Goal: Feedback & Contribution: Contribute content

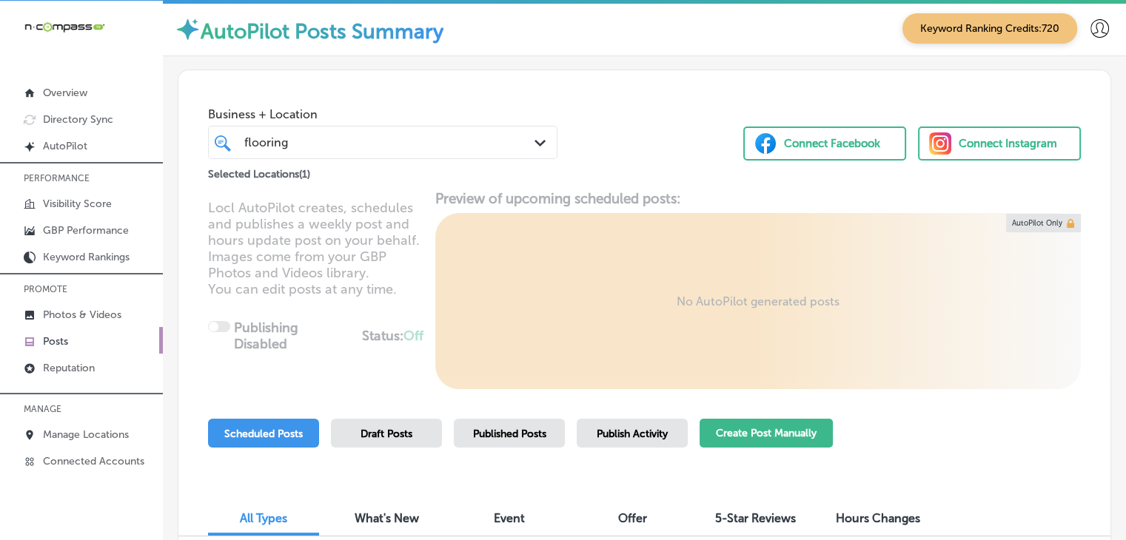
scroll to position [145, 0]
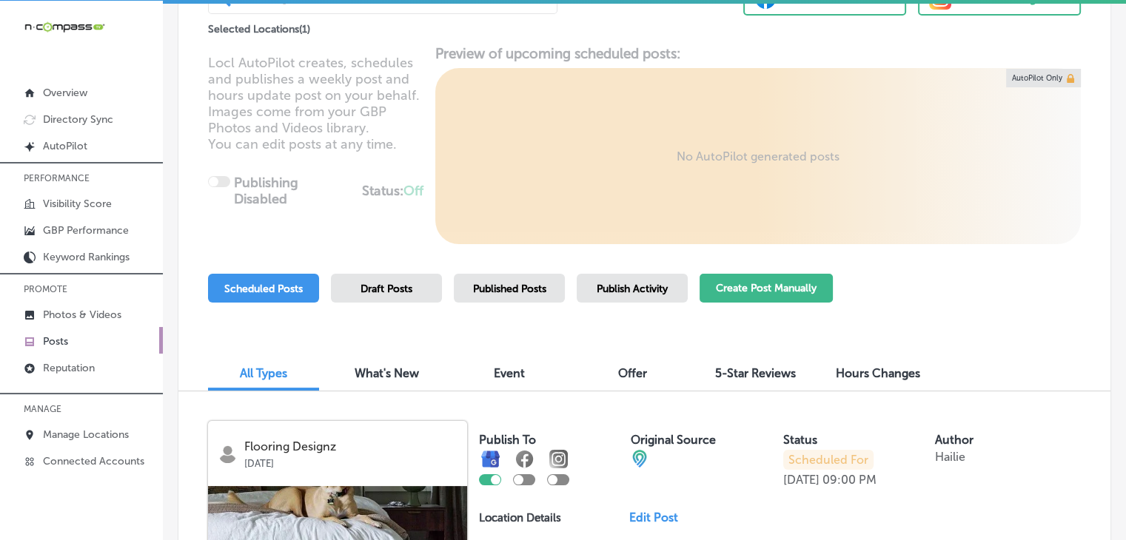
click at [738, 282] on button "Create Post Manually" at bounding box center [765, 288] width 133 height 29
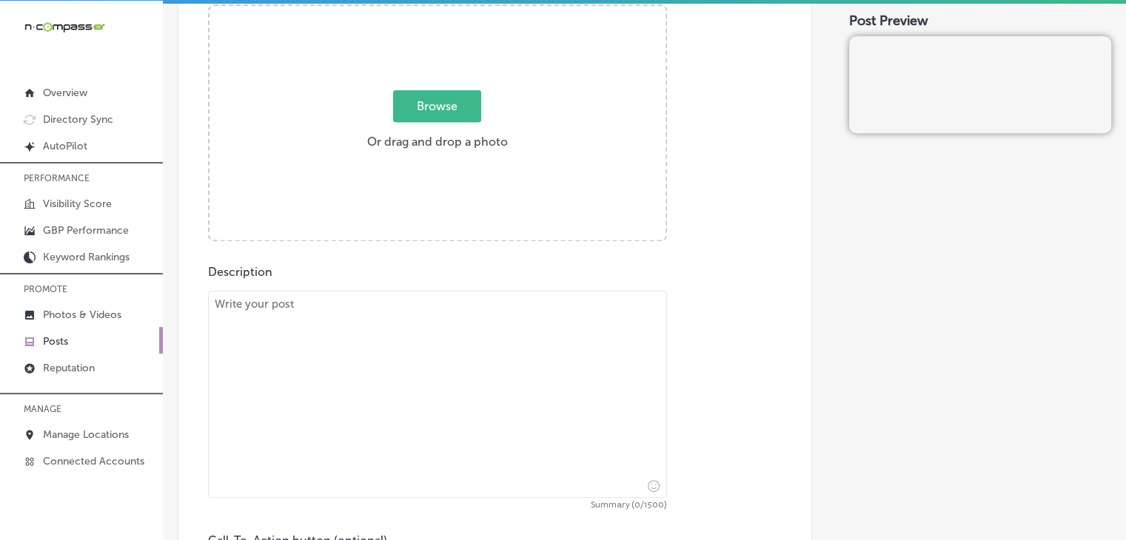
click at [366, 391] on textarea at bounding box center [437, 394] width 459 height 207
paste textarea "Give your home a fresh look in Morrison, Kittredge, and [GEOGRAPHIC_DATA] with …"
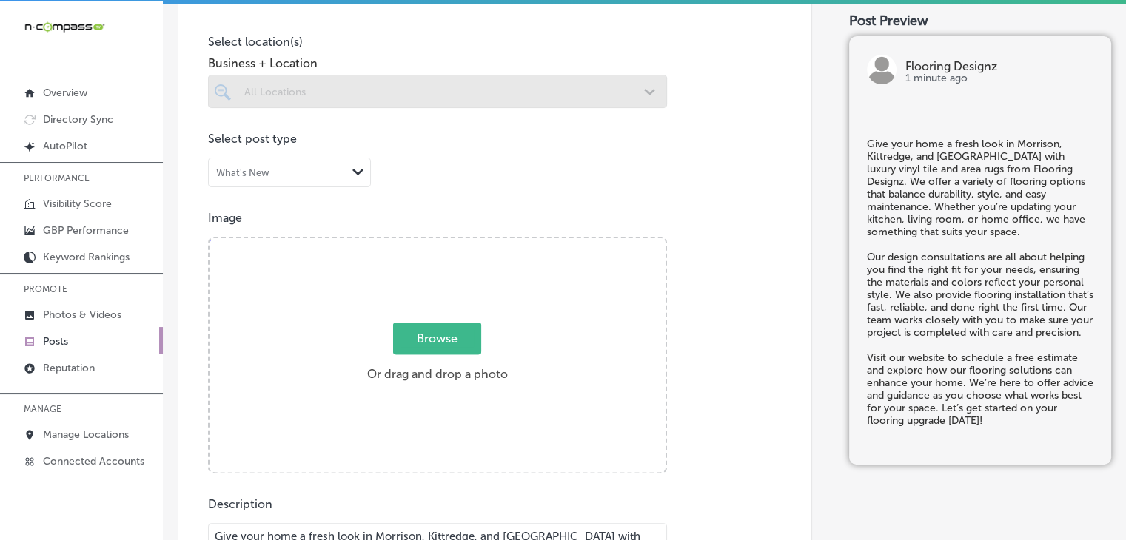
scroll to position [296, 0]
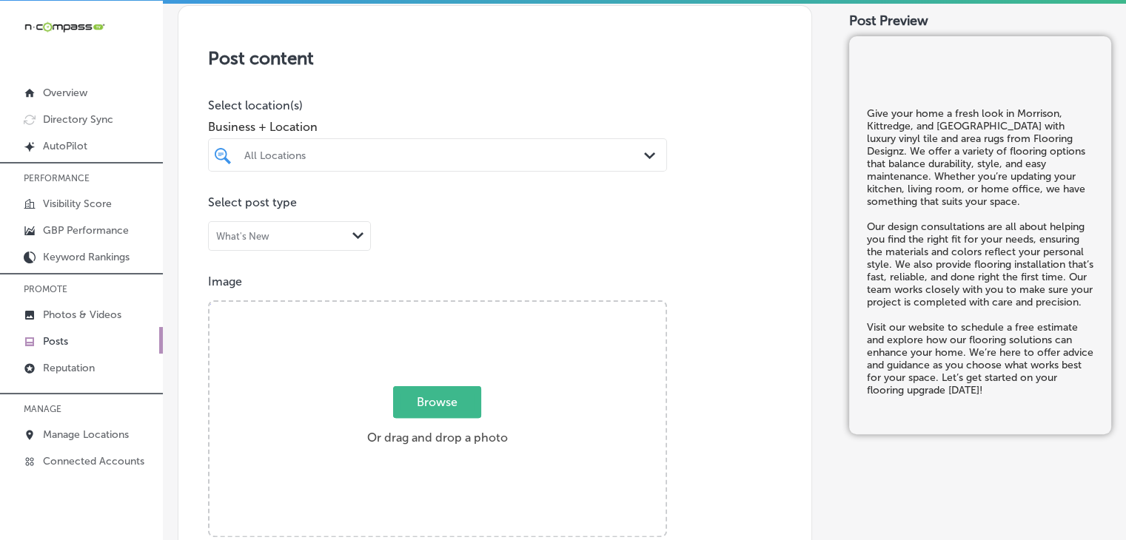
type textarea "Give your home a fresh look in Morrison, Kittredge, and [GEOGRAPHIC_DATA] with …"
click at [394, 169] on div "All Locations Path Created with Sketch." at bounding box center [437, 154] width 459 height 33
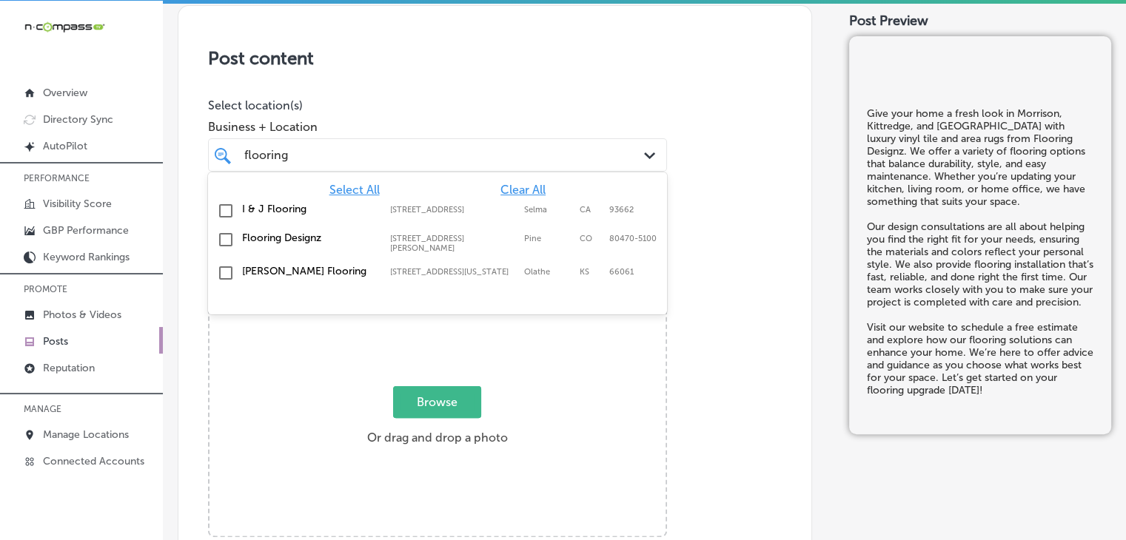
click at [440, 229] on div "Flooring Designz [STREET_ADDRESS][PERSON_NAME] [STREET_ADDRESS][PERSON_NAME]" at bounding box center [437, 242] width 447 height 27
type input "flooring"
click at [450, 112] on div "Business + Location option [STREET_ADDRESS][PERSON_NAME]. option [STREET_ADDRES…" at bounding box center [437, 141] width 459 height 59
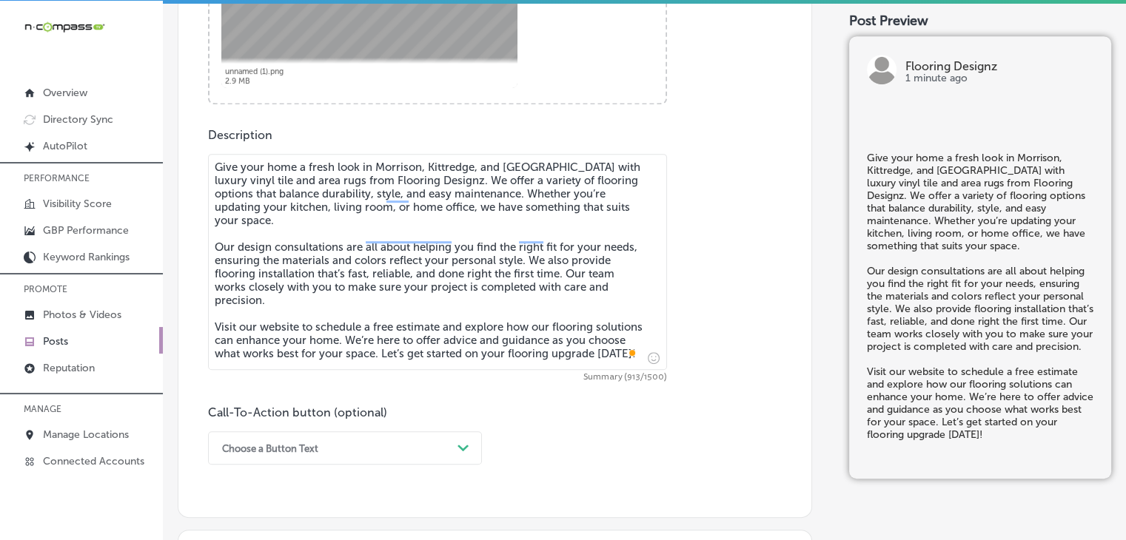
scroll to position [888, 0]
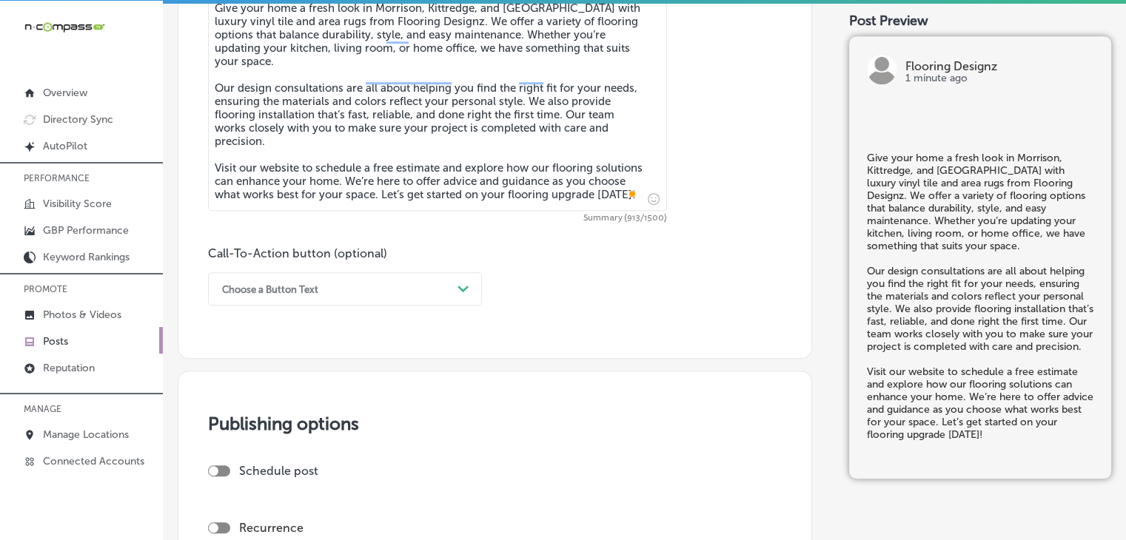
click at [334, 295] on div "Choose a Button Text" at bounding box center [333, 289] width 237 height 23
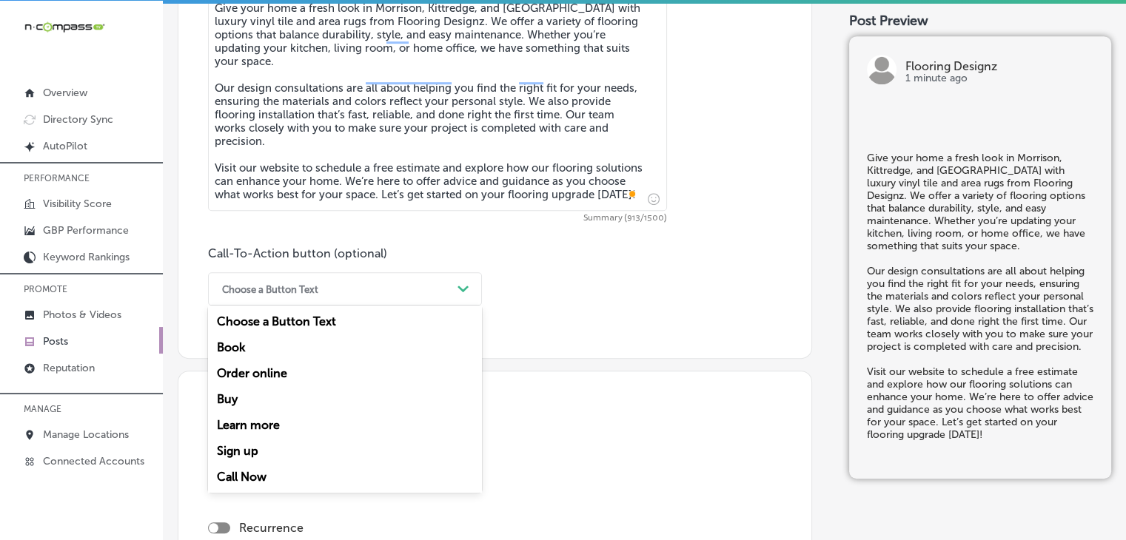
click at [275, 352] on div "Book" at bounding box center [345, 347] width 274 height 26
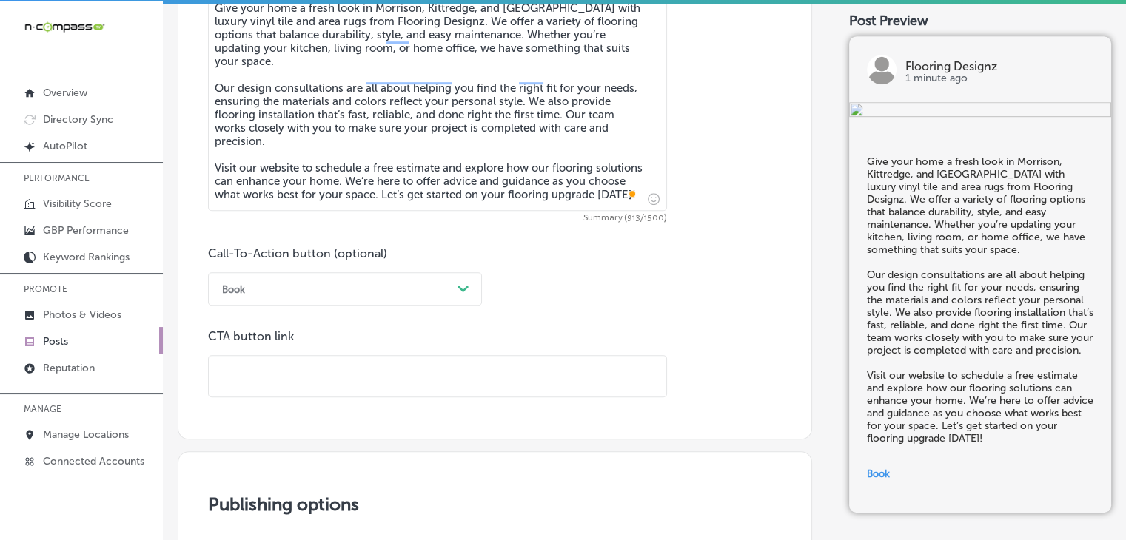
click at [363, 371] on input "text" at bounding box center [437, 376] width 457 height 41
paste input "[URL][DOMAIN_NAME]"
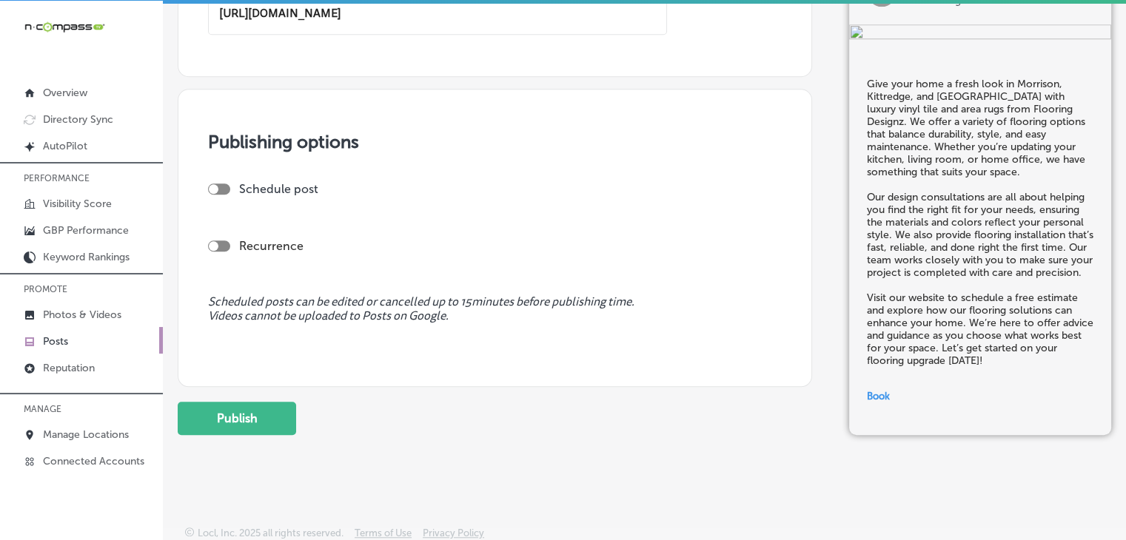
scroll to position [1255, 0]
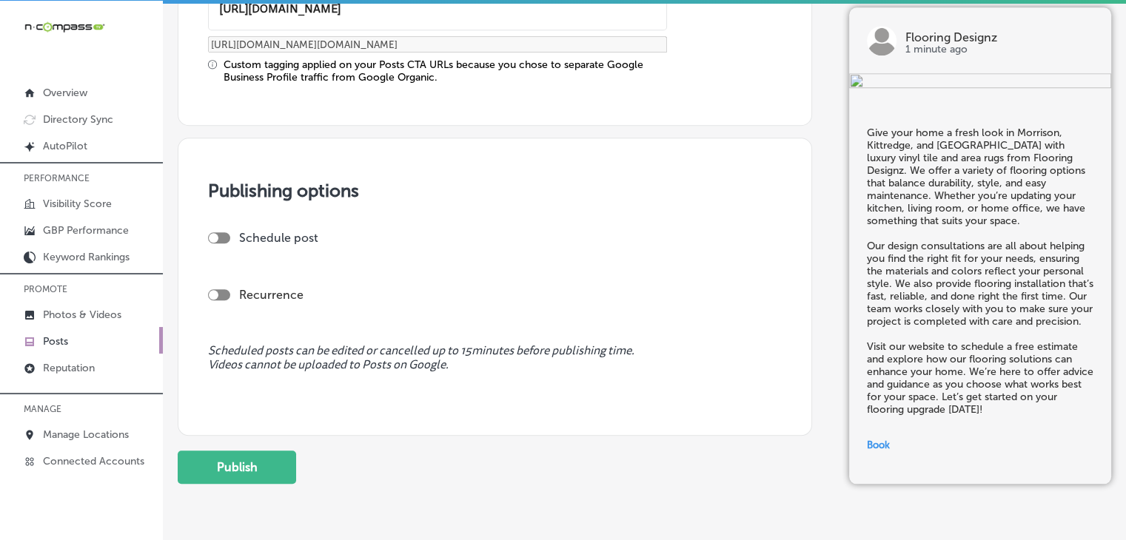
click at [225, 238] on div at bounding box center [219, 237] width 22 height 11
type input "[URL][DOMAIN_NAME]"
checkbox input "true"
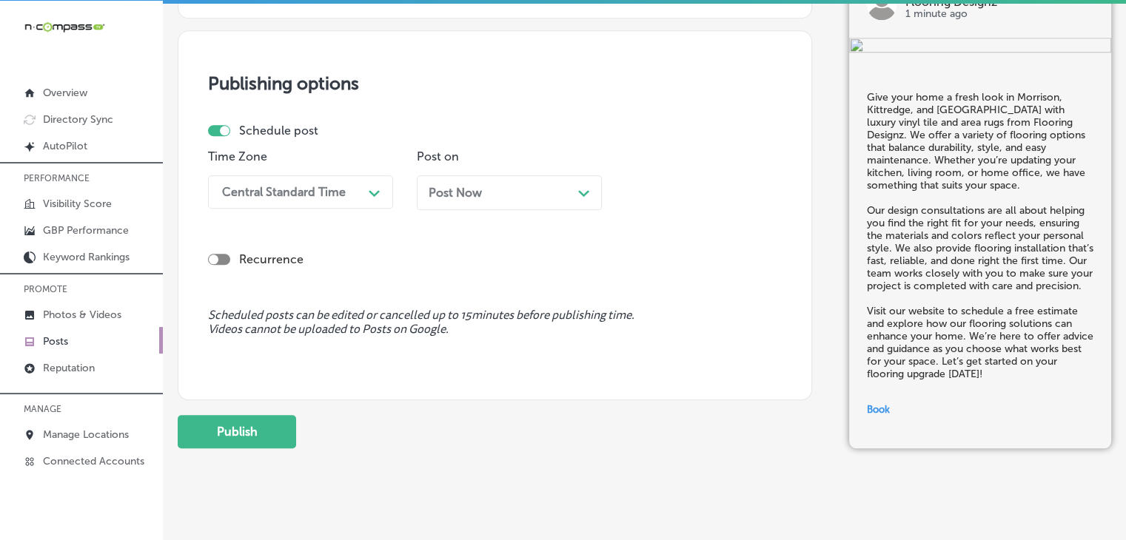
scroll to position [1379, 0]
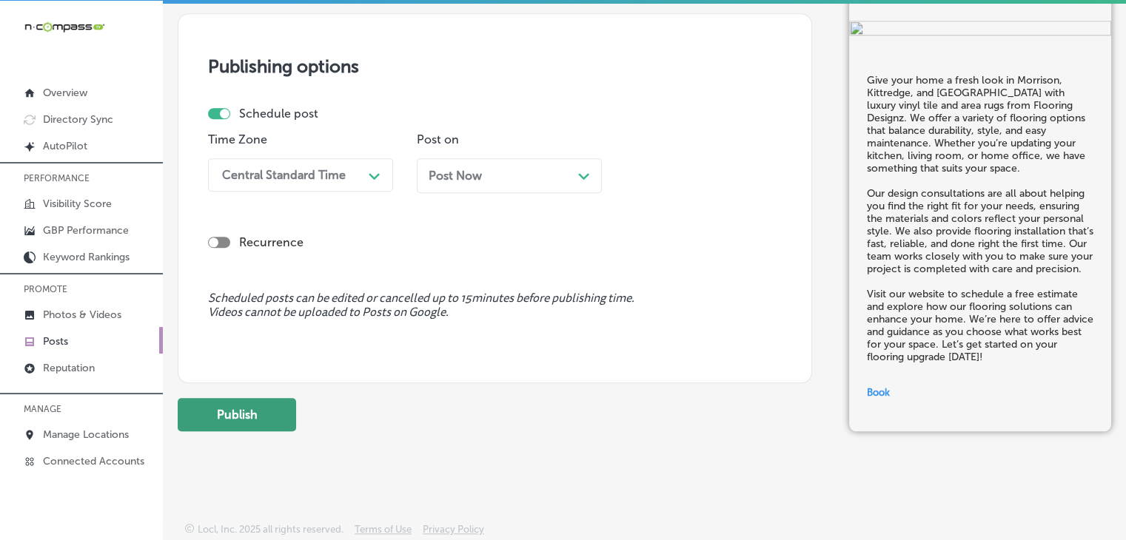
click at [295, 402] on button "Publish" at bounding box center [237, 414] width 118 height 33
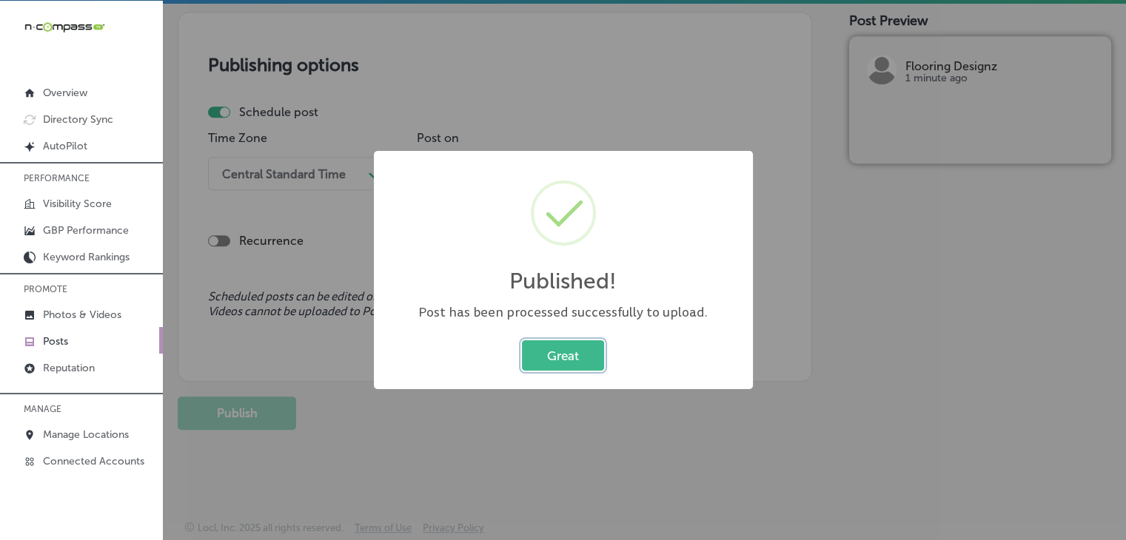
scroll to position [1247, 0]
click at [527, 112] on div "Published! × Post has been processed successfully to upload. Great Cancel" at bounding box center [563, 270] width 1126 height 540
